Goal: Information Seeking & Learning: Find specific page/section

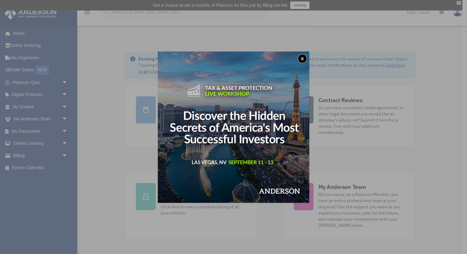
click at [306, 59] on button "x" at bounding box center [302, 58] width 9 height 9
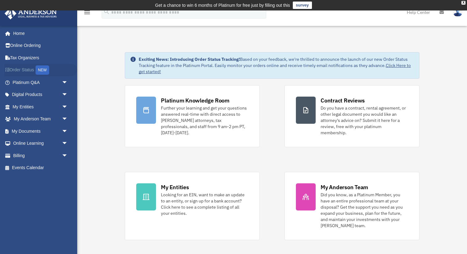
click at [27, 66] on link "Order Status NEW" at bounding box center [40, 70] width 73 height 13
click at [29, 56] on link "Tax Organizers" at bounding box center [40, 58] width 73 height 12
click at [45, 133] on link "My Documents arrow_drop_down" at bounding box center [40, 131] width 73 height 12
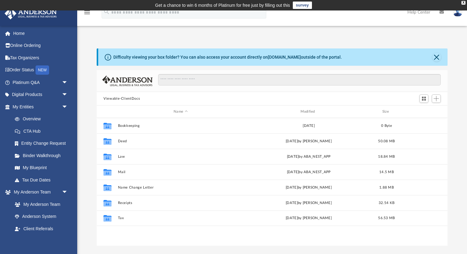
scroll to position [140, 351]
click at [49, 180] on link "Tax Due Dates" at bounding box center [43, 180] width 69 height 12
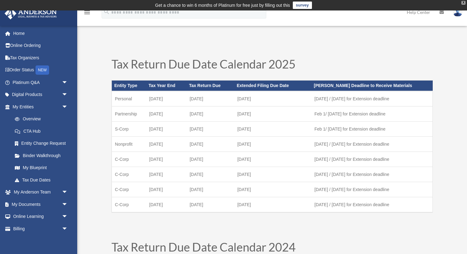
click at [465, 4] on div "X" at bounding box center [463, 3] width 4 height 4
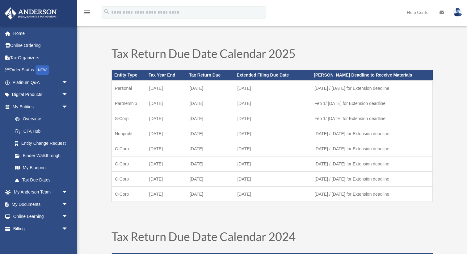
click at [443, 11] on icon at bounding box center [442, 12] width 4 height 4
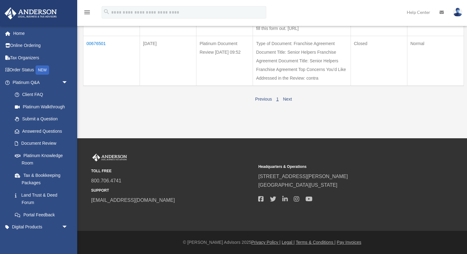
scroll to position [333, 0]
click at [40, 174] on link "Tax & Bookkeeping Packages" at bounding box center [43, 179] width 69 height 20
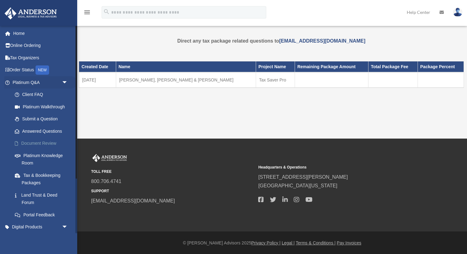
click at [37, 143] on link "Document Review" at bounding box center [43, 143] width 69 height 12
